Goal: Task Accomplishment & Management: Manage account settings

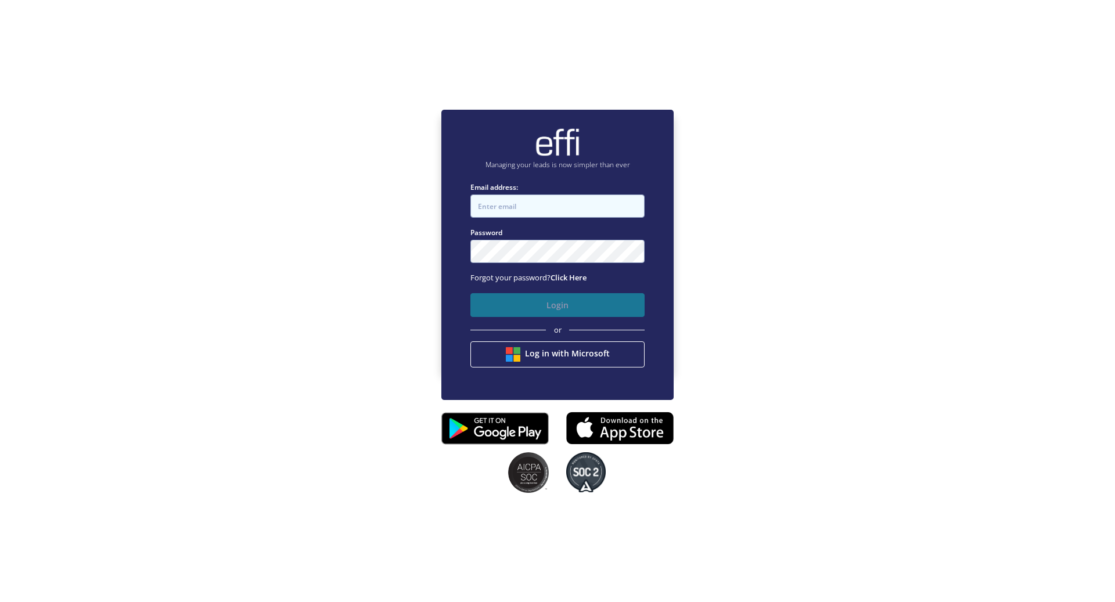
type input "[EMAIL_ADDRESS][DOMAIN_NAME]"
click at [551, 306] on button "Login" at bounding box center [557, 305] width 174 height 24
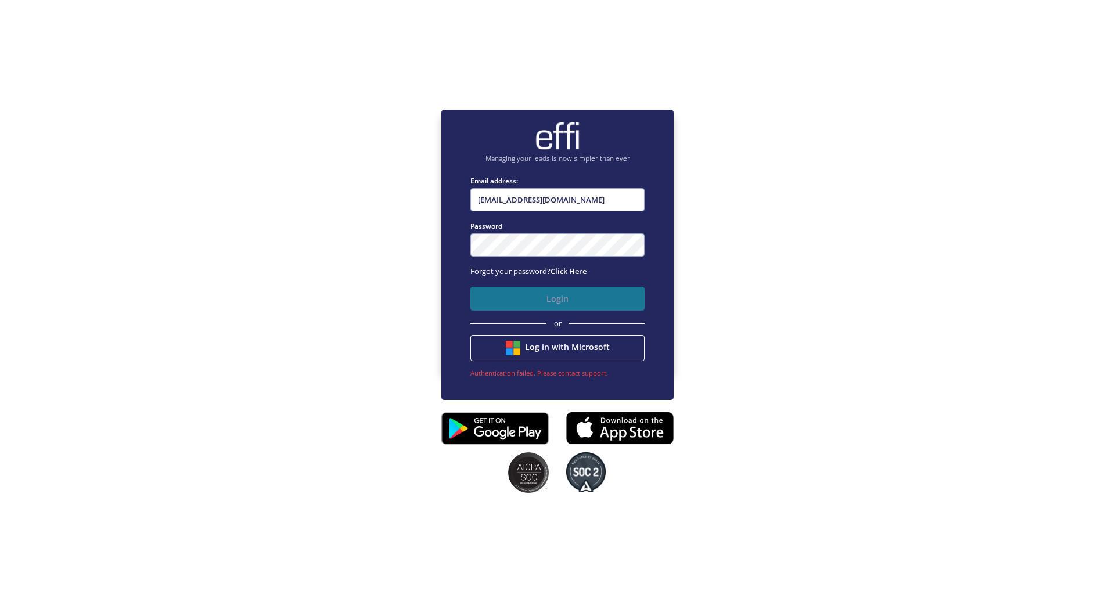
click at [550, 298] on button "Login" at bounding box center [557, 299] width 174 height 24
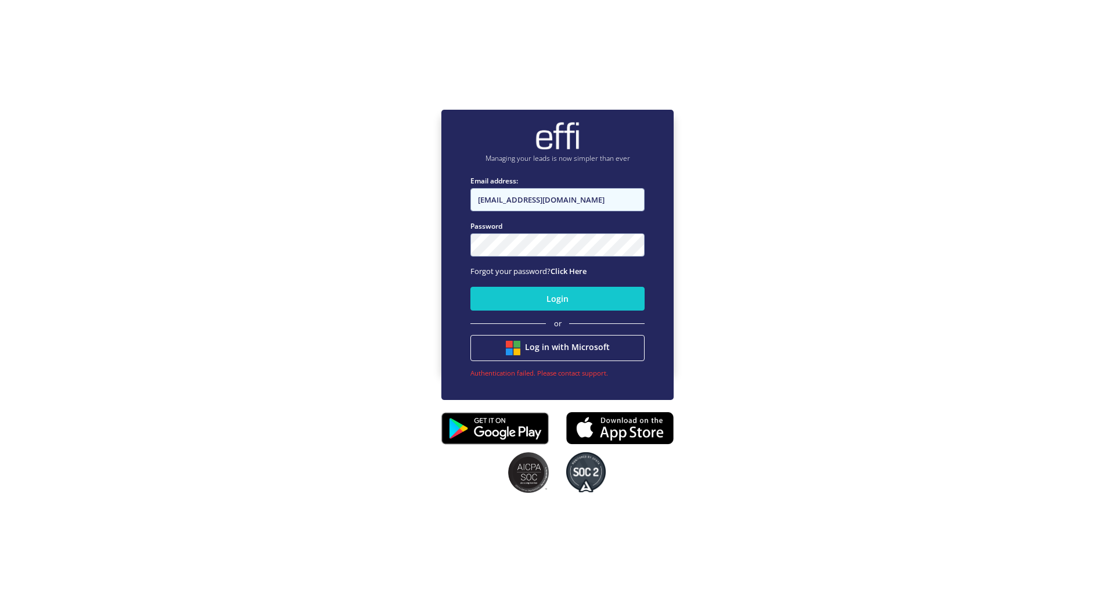
click at [570, 200] on input "[EMAIL_ADDRESS][DOMAIN_NAME]" at bounding box center [557, 199] width 174 height 23
click at [356, 214] on div "Managing your leads is now simpler than ever Email address: [EMAIL_ADDRESS][DOM…" at bounding box center [557, 240] width 1115 height 602
click at [567, 202] on input "[EMAIL_ADDRESS][DOMAIN_NAME]" at bounding box center [557, 199] width 174 height 23
click at [364, 222] on div "Managing your leads is now simpler than ever Email address: [EMAIL_ADDRESS][DOM…" at bounding box center [557, 240] width 1115 height 602
